Goal: Navigation & Orientation: Go to known website

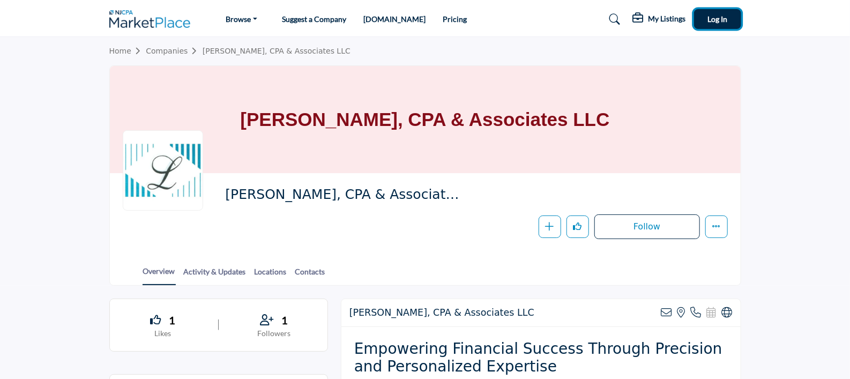
click at [721, 22] on span "Log In" at bounding box center [718, 18] width 20 height 9
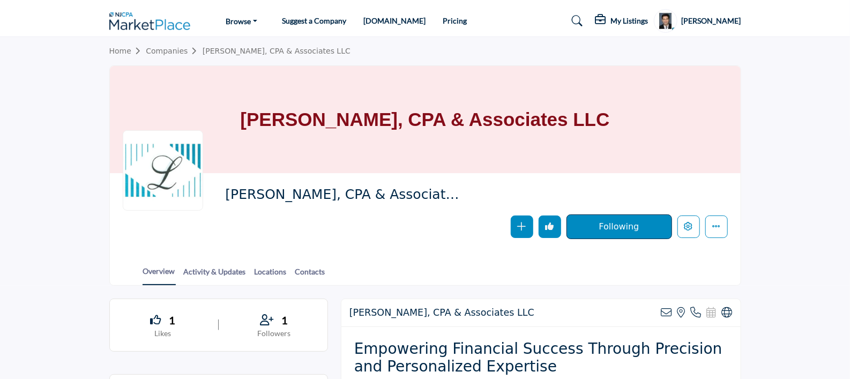
click at [609, 18] on icon at bounding box center [602, 19] width 13 height 11
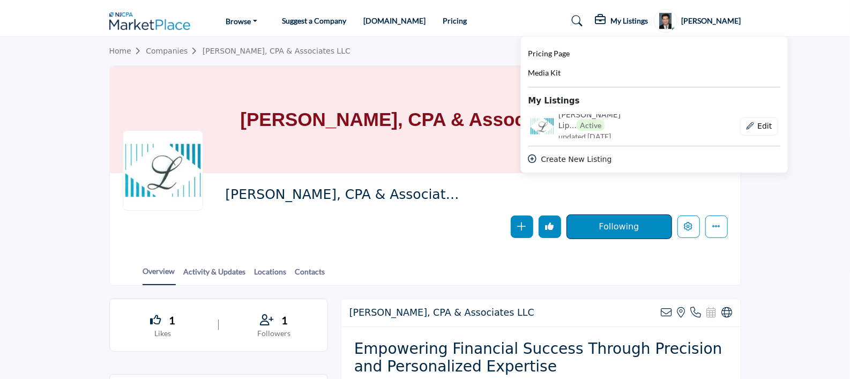
click at [446, 71] on h1 "[PERSON_NAME], CPA & Associates LLC" at bounding box center [424, 119] width 369 height 107
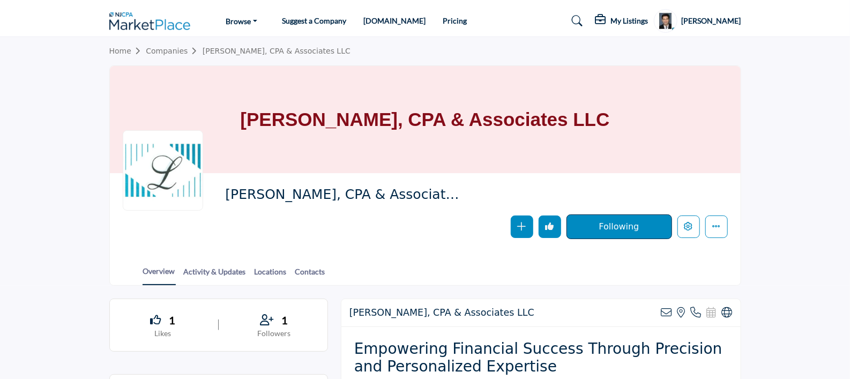
click at [367, 22] on link "[DOMAIN_NAME]" at bounding box center [394, 20] width 62 height 9
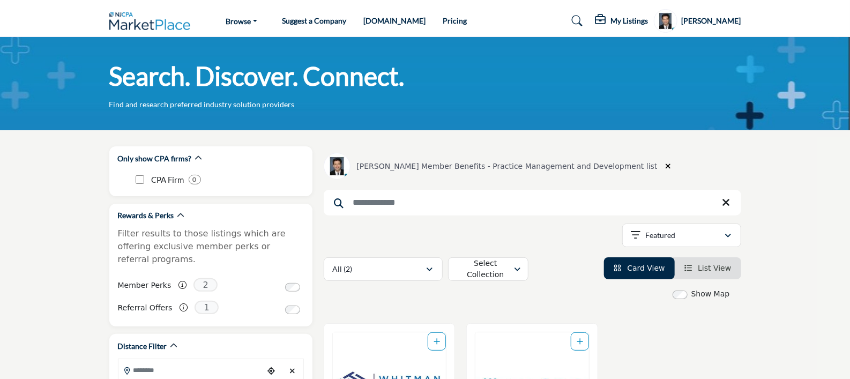
scroll to position [107, 0]
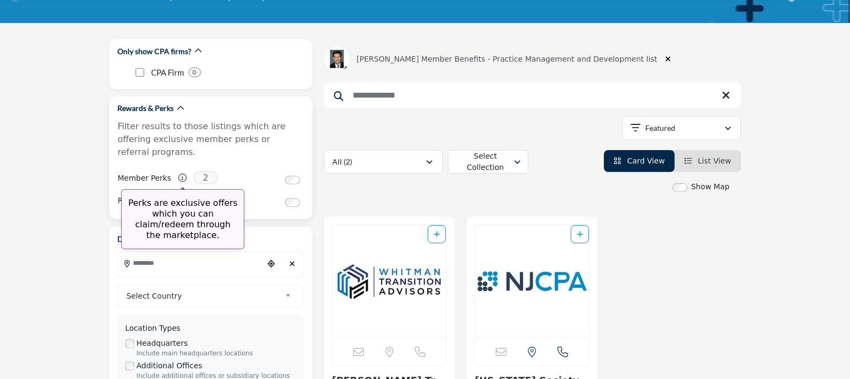
click at [179, 174] on icon at bounding box center [183, 178] width 8 height 8
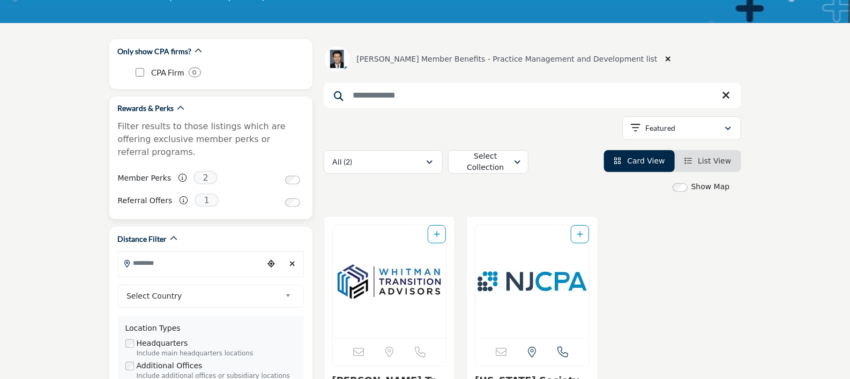
click at [154, 169] on label "Member Perks" at bounding box center [145, 178] width 54 height 19
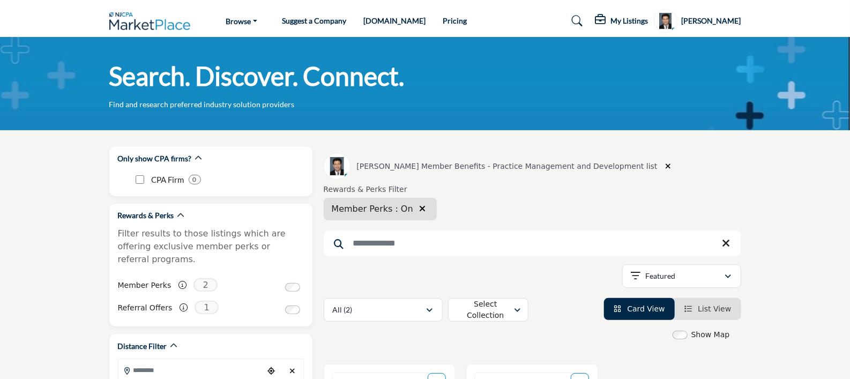
click at [373, 21] on link "[DOMAIN_NAME]" at bounding box center [394, 20] width 62 height 9
